Goal: Task Accomplishment & Management: Complete application form

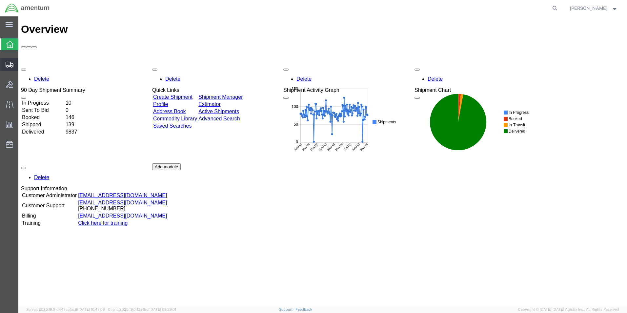
click at [0, 0] on span "Create Shipment" at bounding box center [0, 0] width 0 height 0
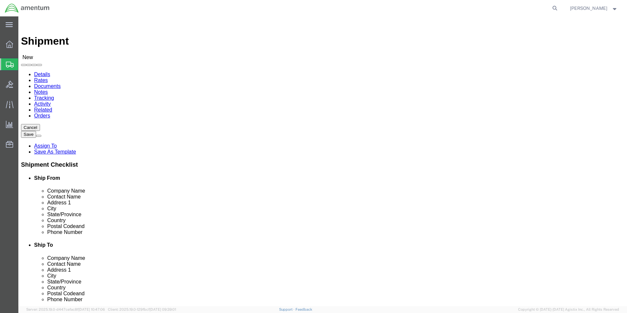
select select
type input "EF"
select select "49831"
select select "[GEOGRAPHIC_DATA]"
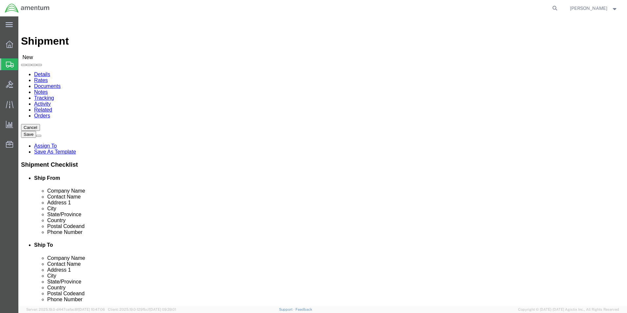
click input "text"
paste input "CITY OF [GEOGRAPHIC_DATA]"
type input "CITY OF [GEOGRAPHIC_DATA]"
click input "text"
paste input "CITY OF [GEOGRAPHIC_DATA]"
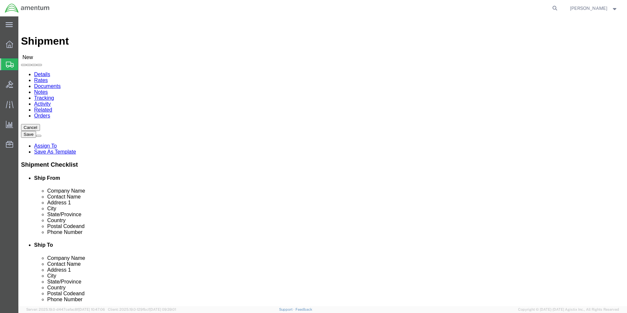
type input "CITY OF [GEOGRAPHIC_DATA]"
click input "text"
paste input "[STREET_ADDRESS]"
type input "[STREET_ADDRESS]"
click input "text"
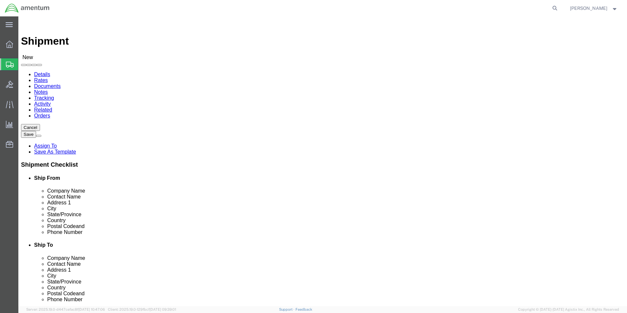
paste input "PHOENIX"
type input "PHOENIX"
click input "Postal Code"
paste input "85024"
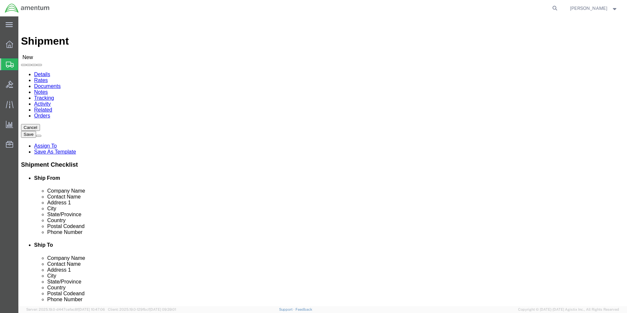
type input "85024"
click input "text"
paste input "[PHONE_NUMBER]"
type input "[PHONE_NUMBER]"
click input "text"
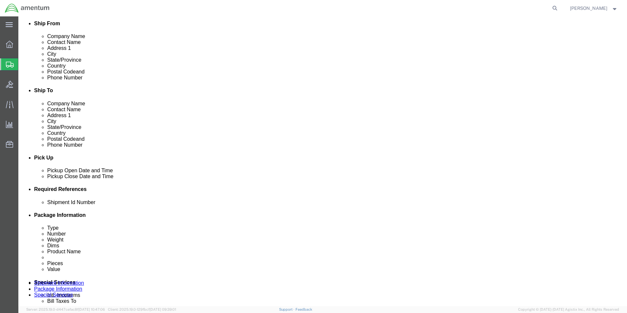
scroll to position [197, 0]
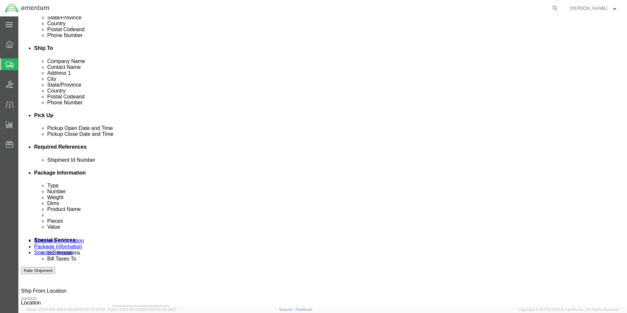
click input "text"
paste input "CITY OF [GEOGRAPHIC_DATA]"
type input "CITY OF [GEOGRAPHIC_DATA]"
click button "Add reference"
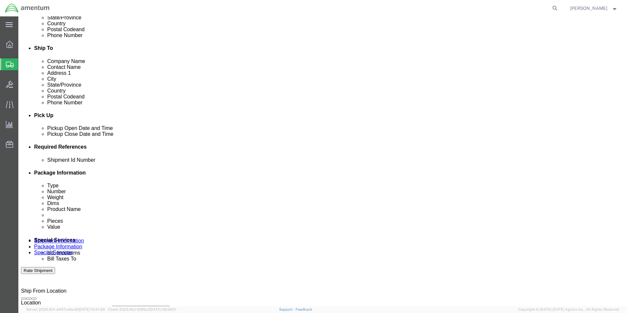
click select "Select Account Type Activity ID Airline Appointment Number ASN Batch Request # …"
select select "DEPT"
click select "Select Account Type Activity ID Airline Appointment Number ASN Batch Request # …"
click input "text"
paste input "CITY OF [GEOGRAPHIC_DATA]"
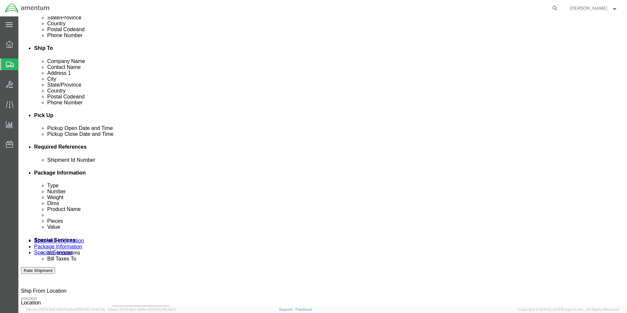
type input "CITY OF [GEOGRAPHIC_DATA]"
click button "Add reference"
click select "Select Account Type Activity ID Airline Appointment Number ASN Batch Request # …"
select select "CUSTREF"
click select "Select Account Type Activity ID Airline Appointment Number ASN Batch Request # …"
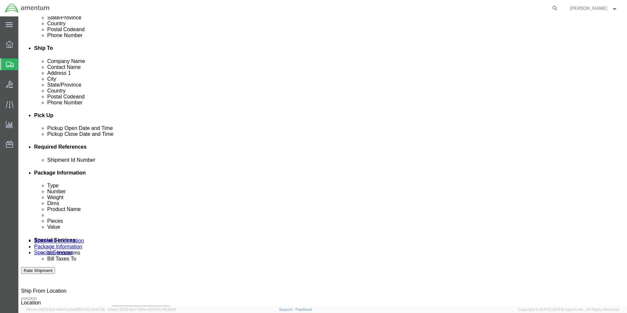
click input "text"
paste input "CITY OF [GEOGRAPHIC_DATA]"
type input "CITY OF [GEOGRAPHIC_DATA]"
click div "Shipping Mode (Optional)"
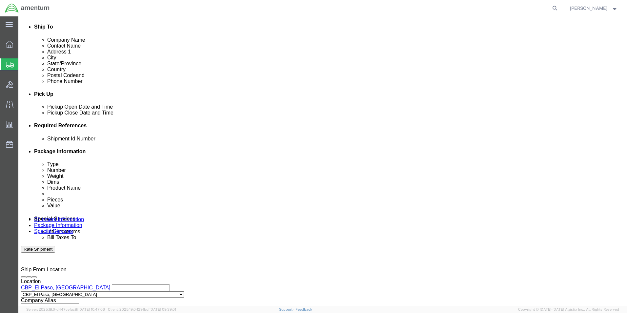
scroll to position [229, 0]
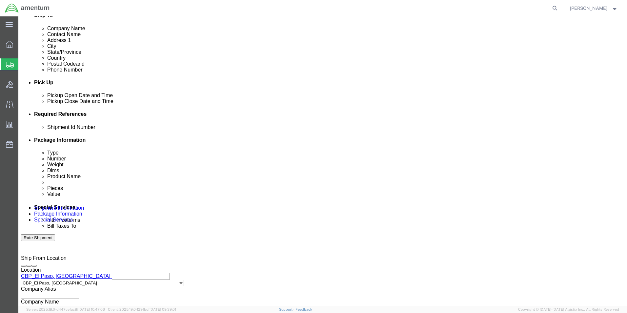
click select "Select Air Less than Truckload Multi-Leg Ocean Freight Rail Small Parcel Truckl…"
select select "LTL"
click select "Select Air Less than Truckload Multi-Leg Ocean Freight Rail Small Parcel Truckl…"
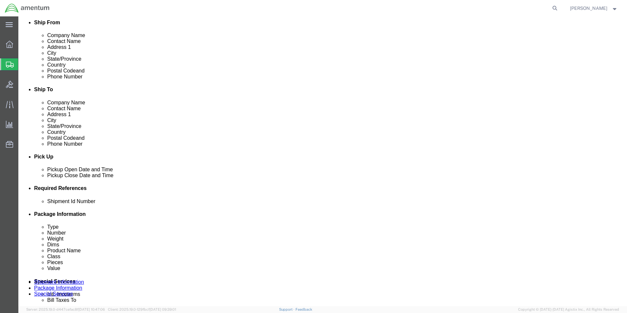
scroll to position [33, 0]
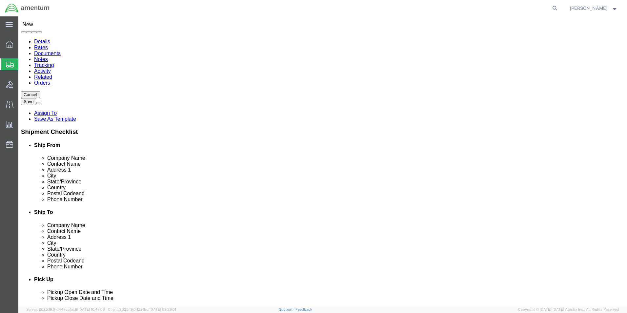
click icon
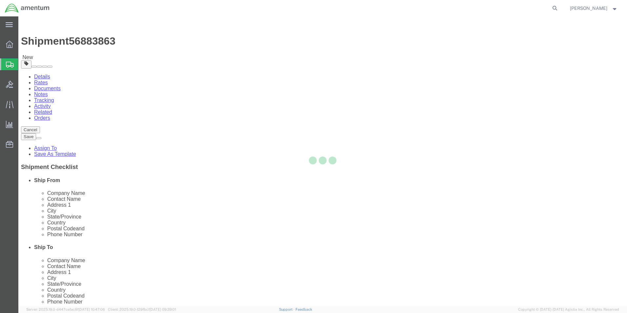
select select "CBOX"
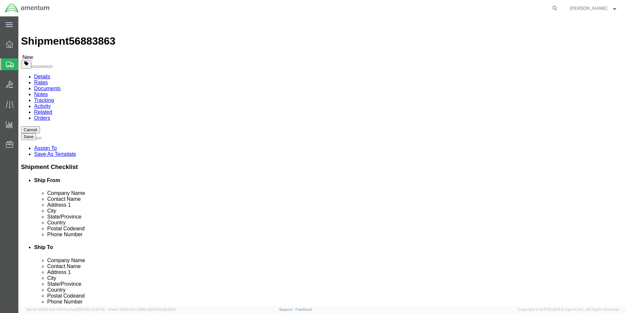
click input "text"
type input "24"
click input "0.00"
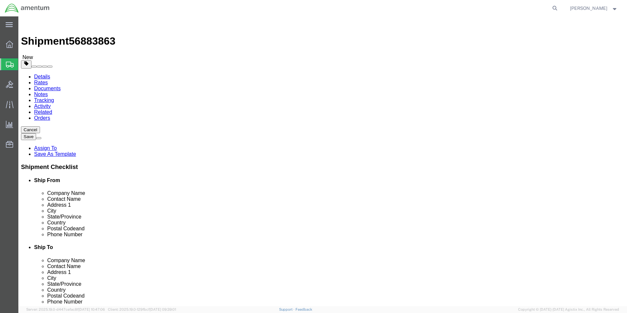
click input "0.00"
type input "30"
click link "Add Content"
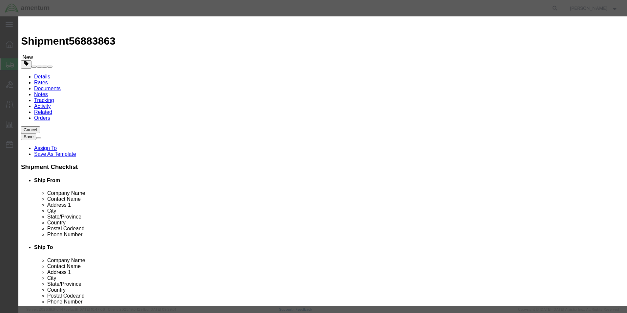
click input "text"
type input "PARTS"
click input "0"
type input "17"
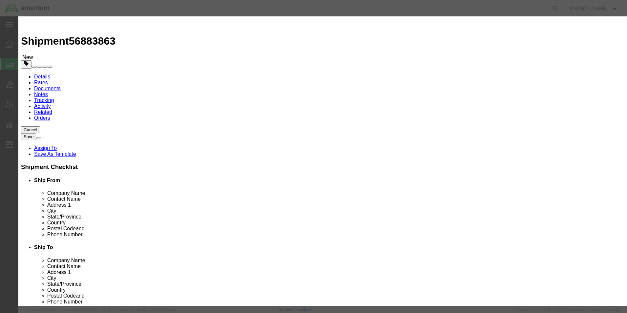
click input "text"
type input "100"
click button "Save & Close"
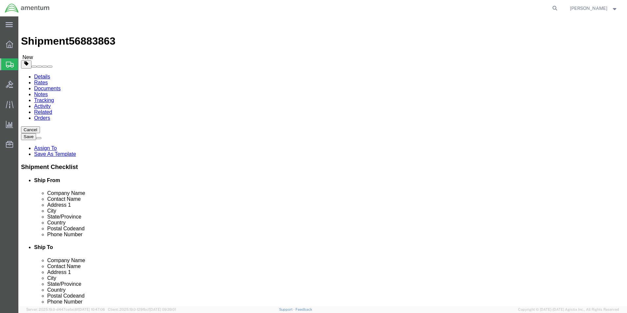
click link "Special Services"
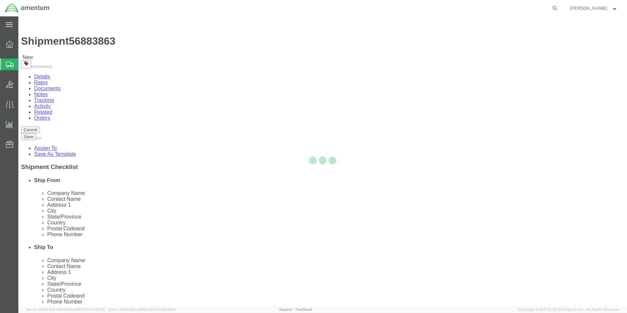
select select
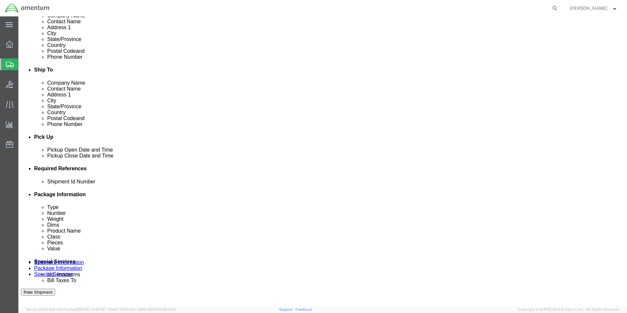
scroll to position [197, 0]
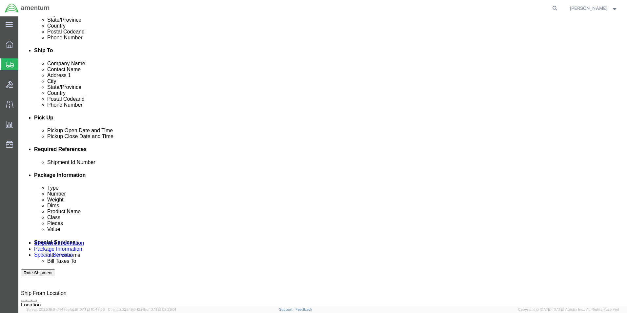
click select "Select Buyer Cost Center Department Operations Number Order Number Sales Person"
click div "Billing"
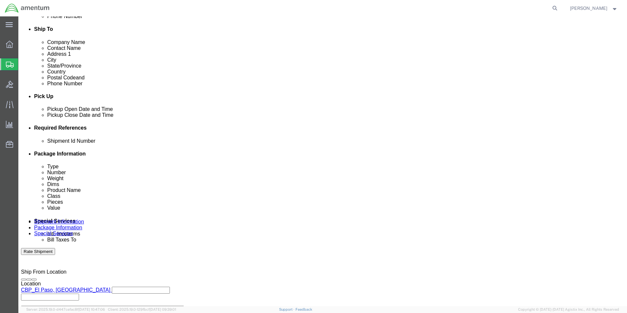
scroll to position [229, 0]
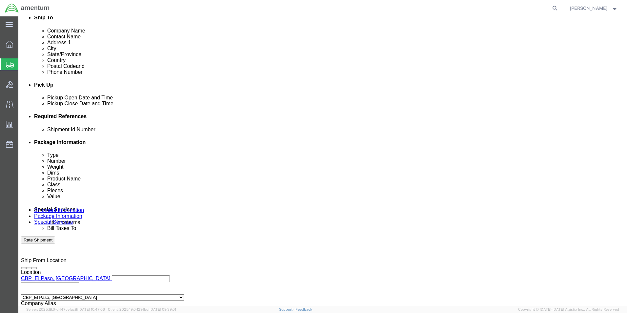
click select "Select Recipient Account Sender/Shipper Third Party Account"
select select "THRD"
click select "Select Recipient Account Sender/Shipper Third Party Account"
select select
click select "Select DHL FedEx Express UPS"
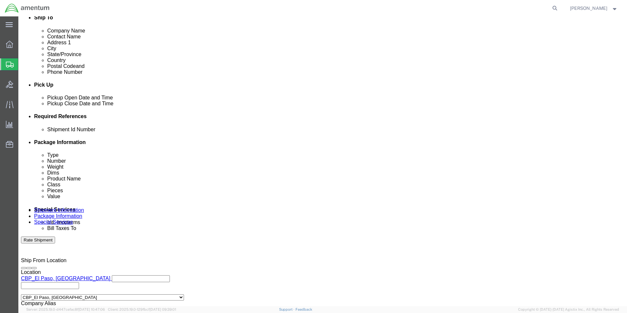
select select "FedEx Express"
click select "Select DHL FedEx Express UPS"
click input "text"
paste input "209702568"
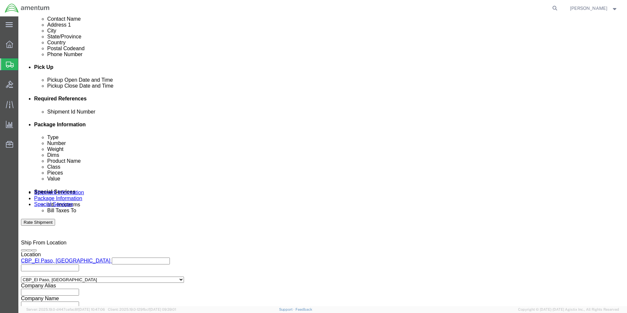
scroll to position [262, 0]
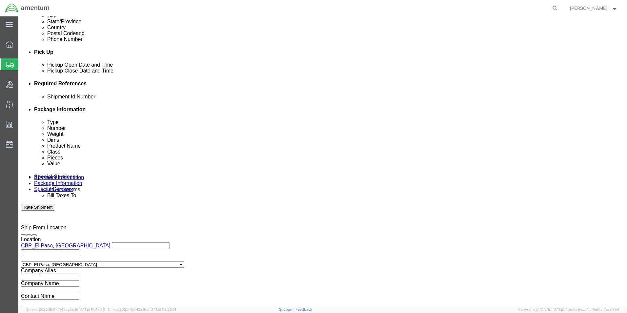
type input "209702568"
click input "text"
paste input "CITY OF [GEOGRAPHIC_DATA] /"
type input "C"
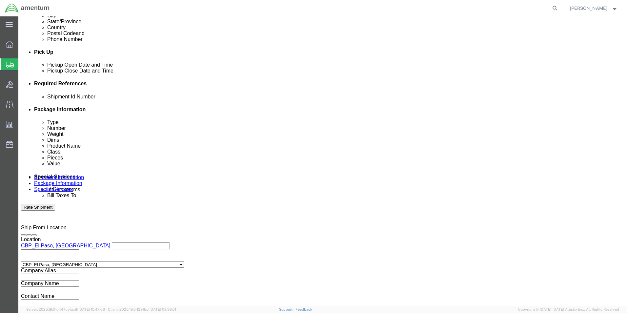
click input "text"
paste input "Airbus Helicopters Inc"
type input "Airbus Helicopters Inc"
drag, startPoint x: 121, startPoint y: 238, endPoint x: 124, endPoint y: 236, distance: 3.7
click div "Company Name Airbus Helicopters Inc Address 1 Country Select [GEOGRAPHIC_DATA] …"
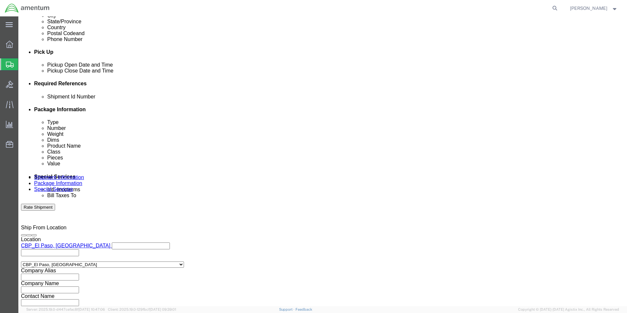
click input "text"
paste input "[STREET_ADDRESS]"
type input "[STREET_ADDRESS]"
click select "Select [GEOGRAPHIC_DATA] [GEOGRAPHIC_DATA] [GEOGRAPHIC_DATA] [GEOGRAPHIC_DATA] …"
select select "US"
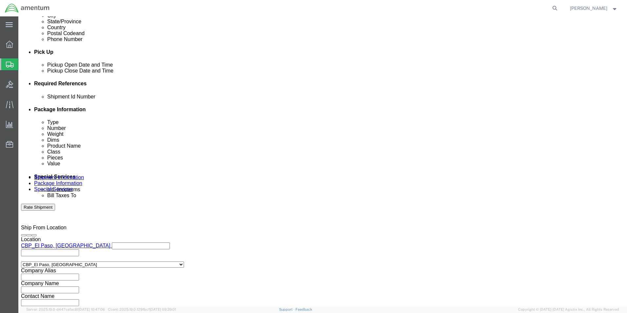
click select "Select [GEOGRAPHIC_DATA] [GEOGRAPHIC_DATA] [GEOGRAPHIC_DATA] [GEOGRAPHIC_DATA] …"
select select "[GEOGRAPHIC_DATA]"
click input "text"
paste input "[PHONE_NUMBER]"
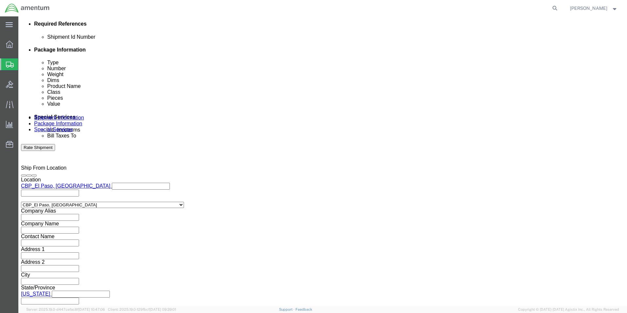
scroll to position [328, 0]
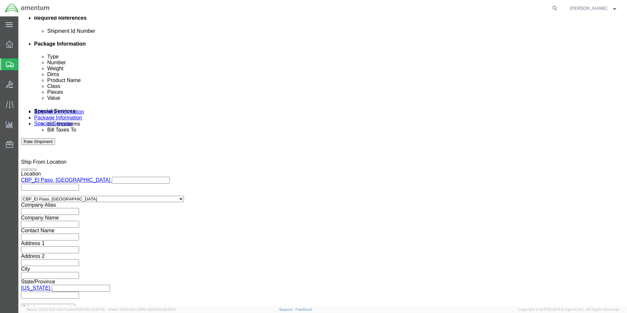
type input "[PHONE_NUMBER]"
click input "text"
paste input "[PERSON_NAME]"
type input "[PERSON_NAME]"
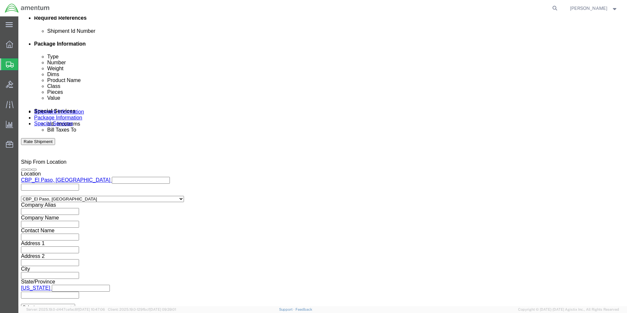
click input "text"
paste input "[GEOGRAPHIC_DATA]"
type input "[GEOGRAPHIC_DATA]"
click input "text"
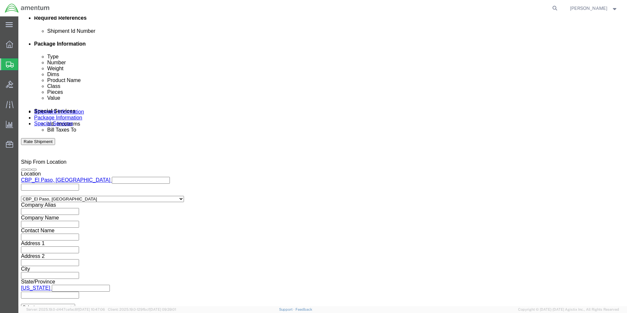
paste input "75052"
type input "75052"
click button "Rate Shipment"
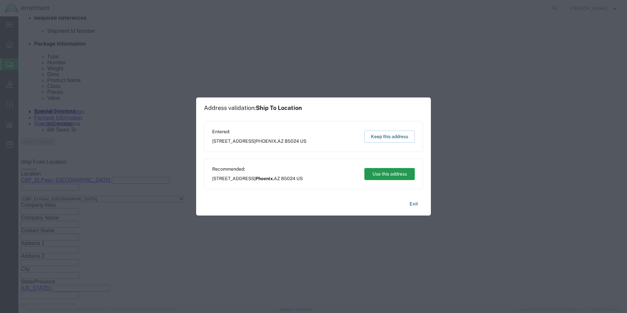
click at [372, 177] on button "Use this address" at bounding box center [389, 174] width 50 height 12
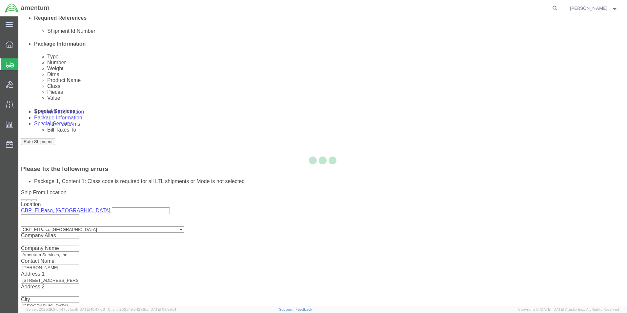
scroll to position [0, 0]
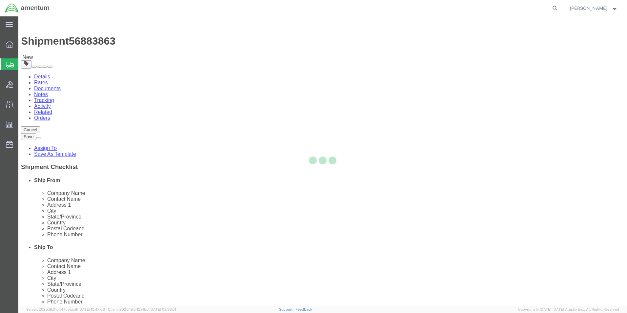
select select "CBOX"
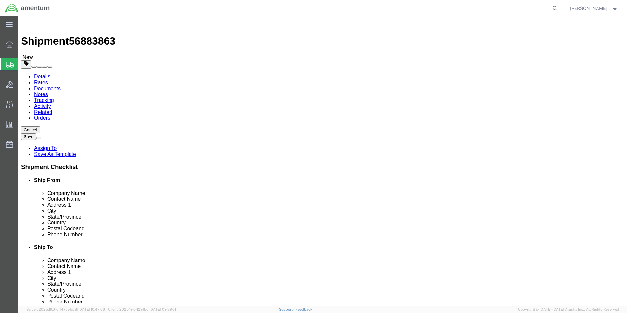
click dd "17.00 Each"
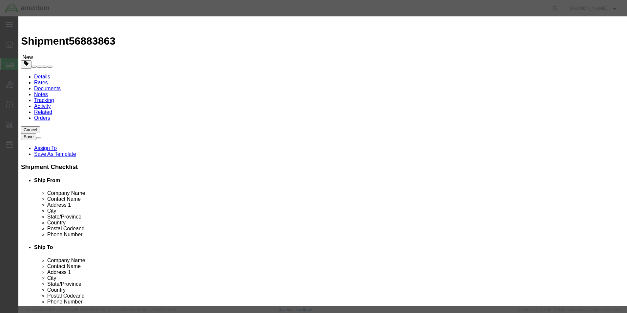
click input "17.00"
type input "1"
type input "5.88"
click label "Class"
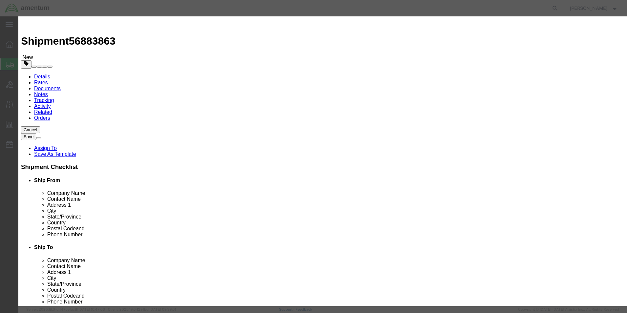
click button "Save & Close"
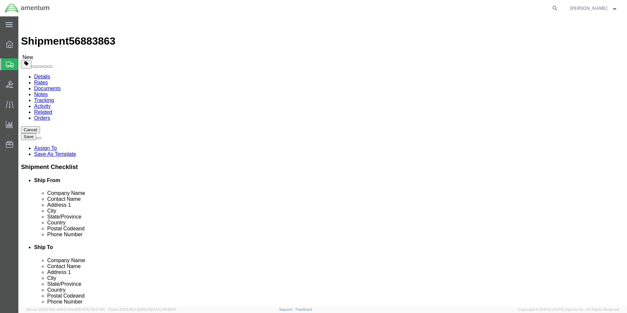
click button "Rate Shipment"
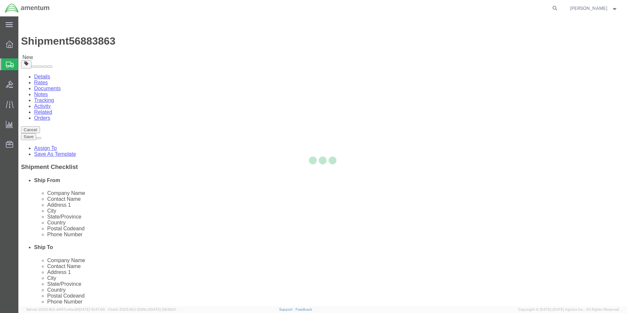
select select "CBOX"
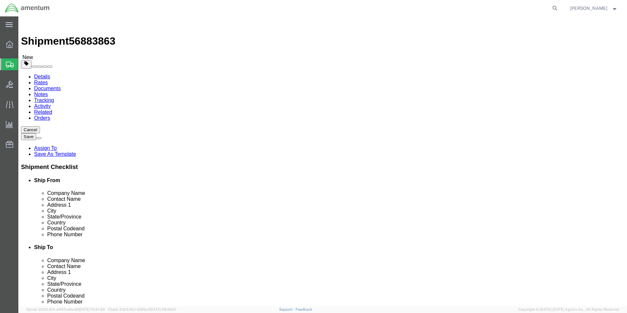
click dd "5.88 USD"
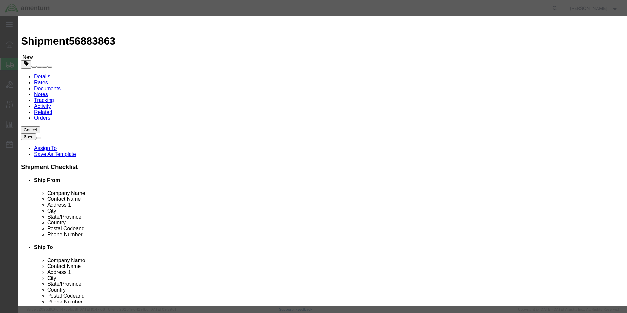
click select "Select 50 55 60 65 70 85 92.5 100 125 175 250 300 400"
select select "100"
click select "Select 50 55 60 65 70 85 92.5 100 125 175 250 300 400"
click button "Save & Close"
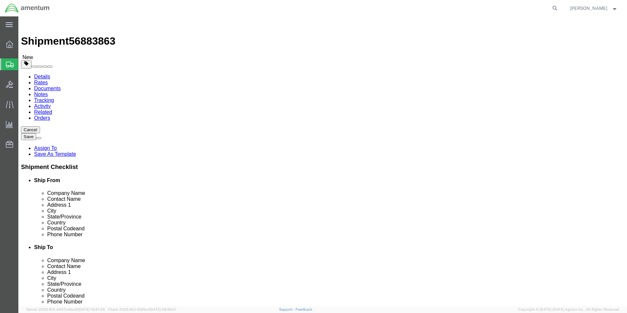
click icon
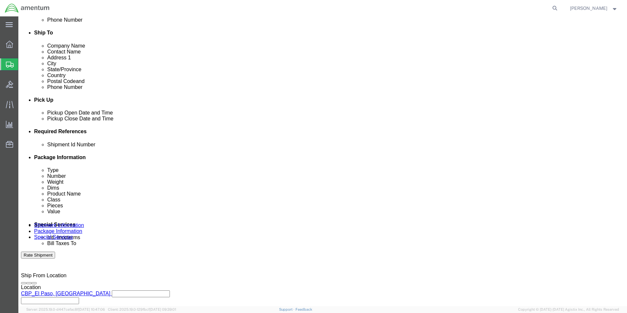
scroll to position [273, 0]
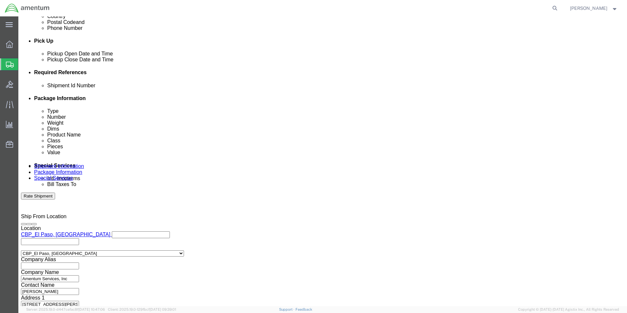
click select "Select Air Less than Truckload Multi-Leg Ocean Freight Rail Small Parcel Truckl…"
select select "SMAL"
click select "Select Air Less than Truckload Multi-Leg Ocean Freight Rail Small Parcel Truckl…"
click button "Rate Shipment"
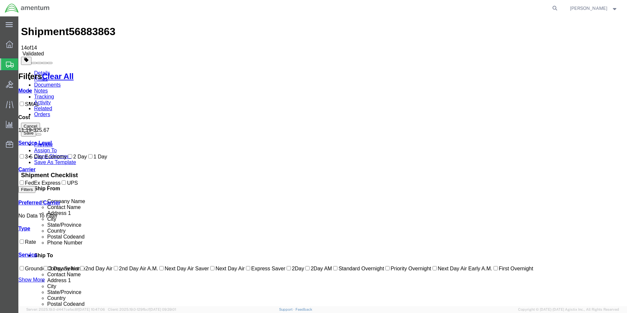
scroll to position [0, 0]
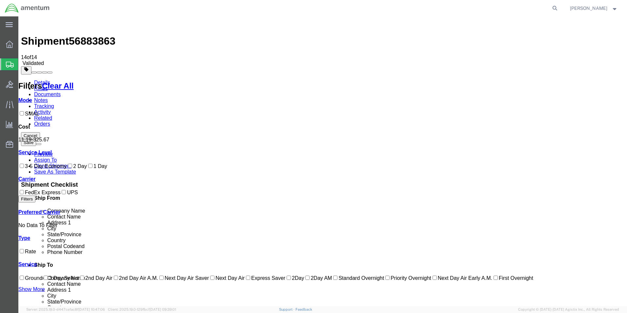
click at [38, 80] on link "Details" at bounding box center [42, 83] width 16 height 6
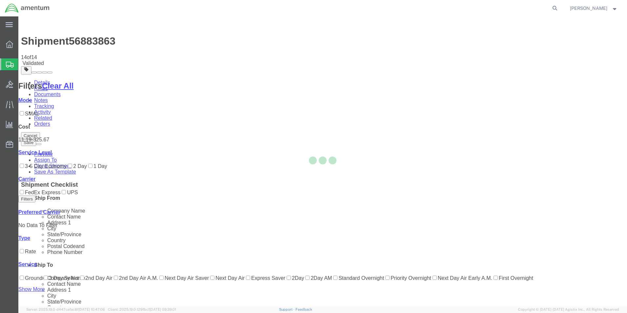
select select "49831"
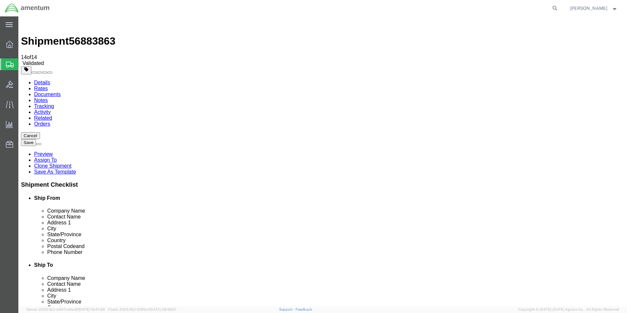
click icon
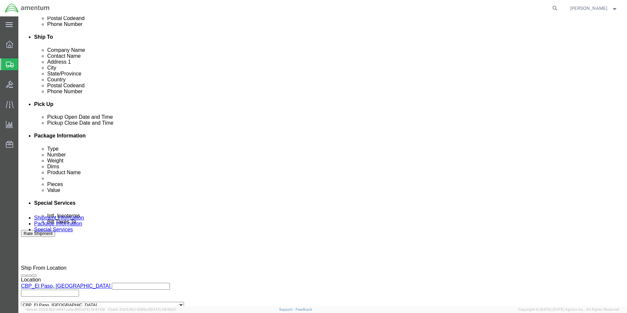
scroll to position [229, 0]
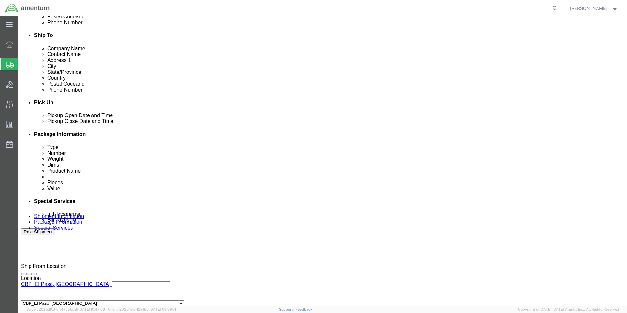
click button "Rate Shipment"
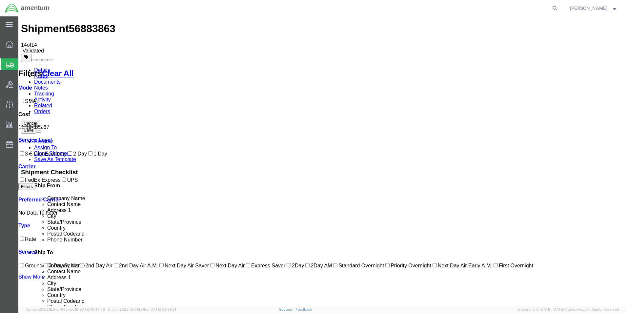
scroll to position [0, 0]
